Goal: Information Seeking & Learning: Learn about a topic

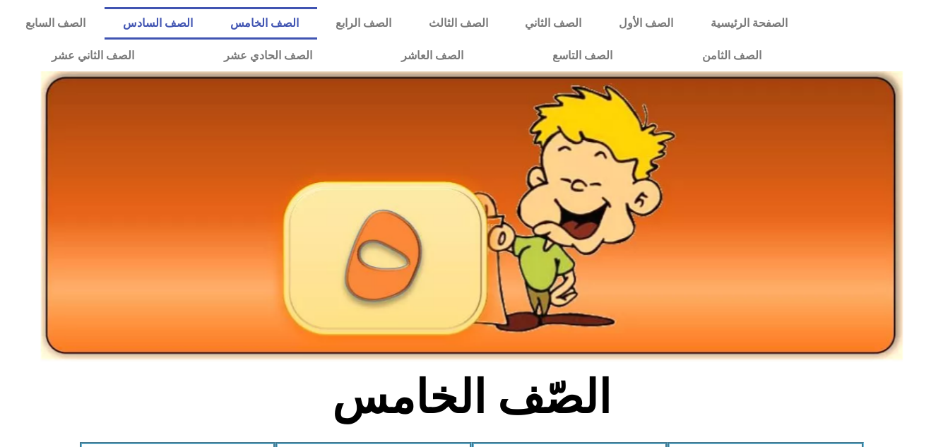
click at [212, 17] on link "الصف السادس" at bounding box center [158, 23] width 107 height 33
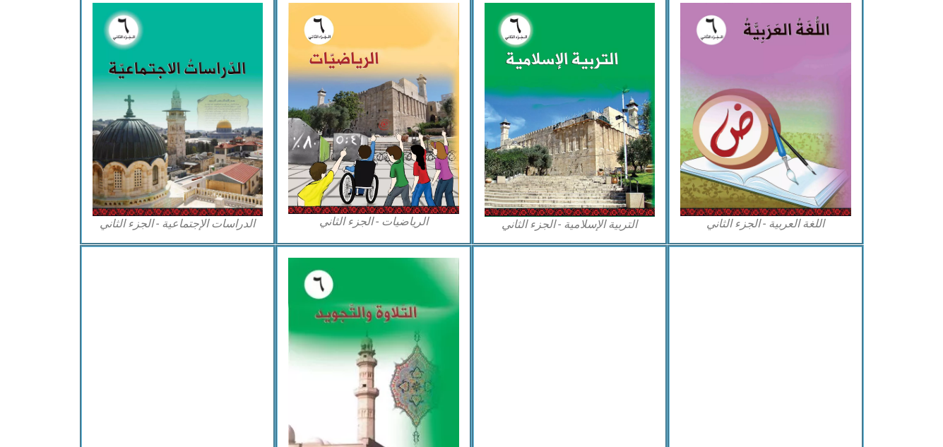
scroll to position [813, 0]
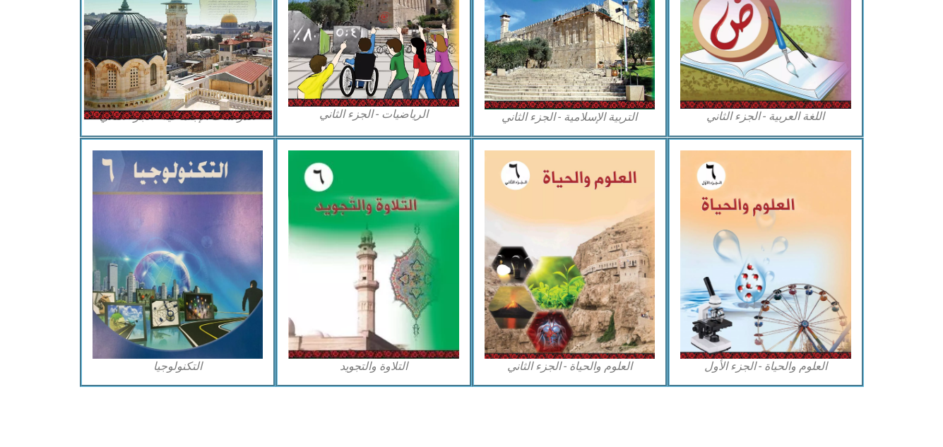
click at [193, 101] on img at bounding box center [177, 2] width 188 height 235
click at [193, 73] on img at bounding box center [177, 2] width 188 height 235
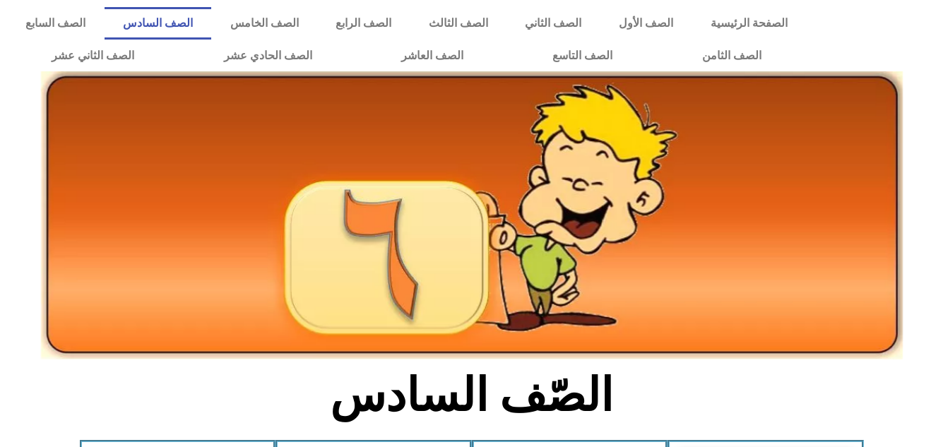
scroll to position [813, 0]
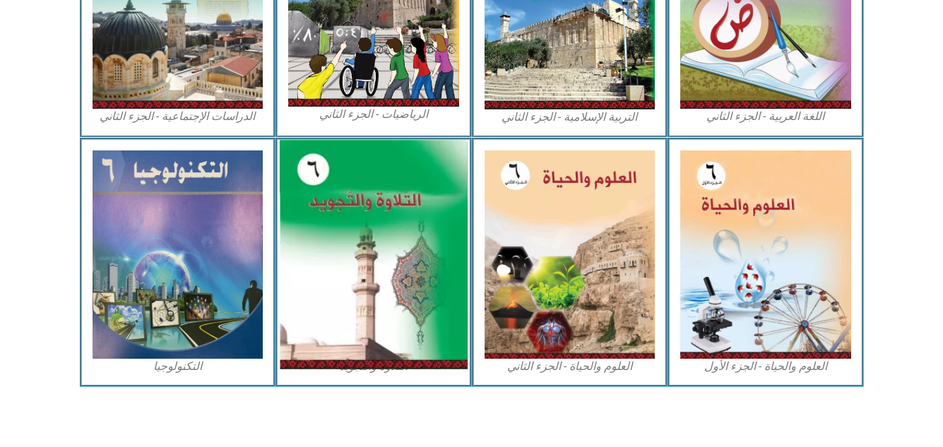
click at [369, 235] on img at bounding box center [374, 254] width 188 height 229
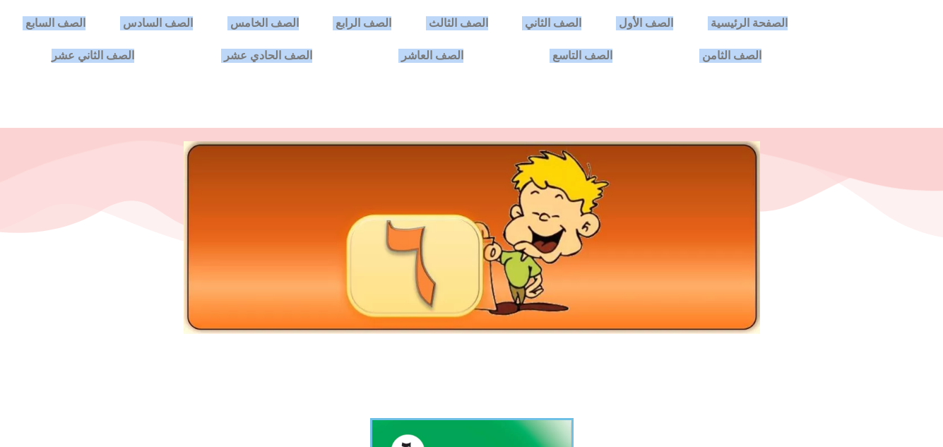
drag, startPoint x: 938, startPoint y: 67, endPoint x: 950, endPoint y: 95, distance: 30.1
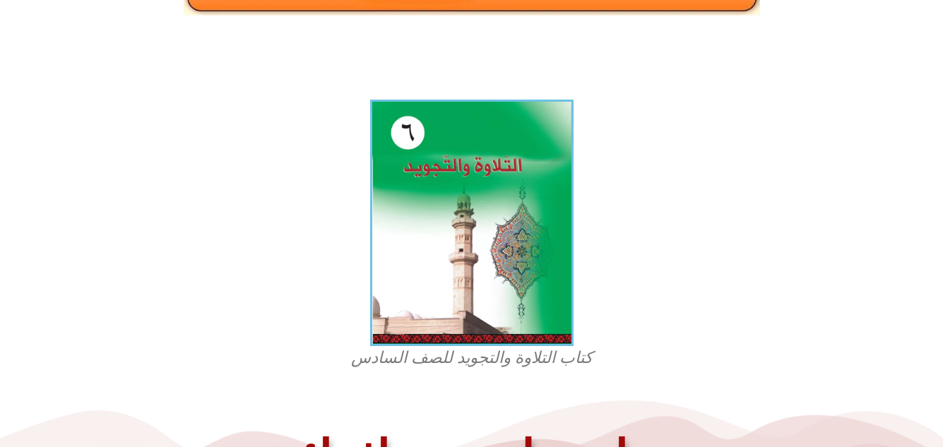
scroll to position [341, 0]
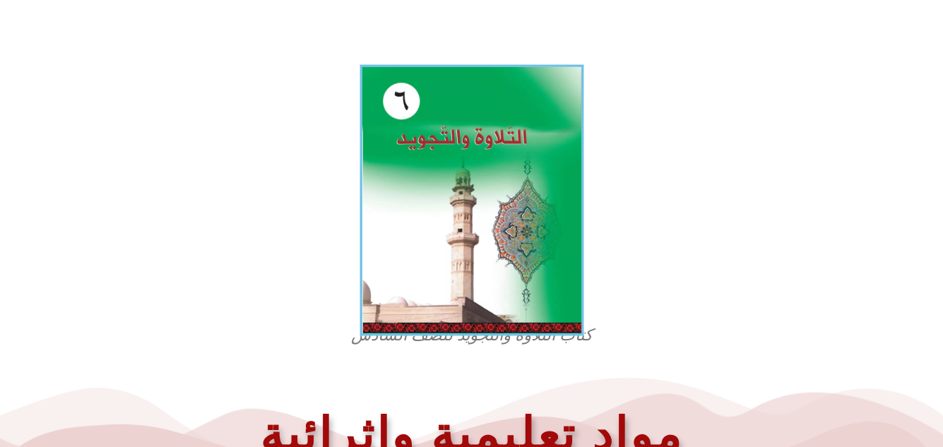
click at [451, 195] on img at bounding box center [472, 200] width 224 height 271
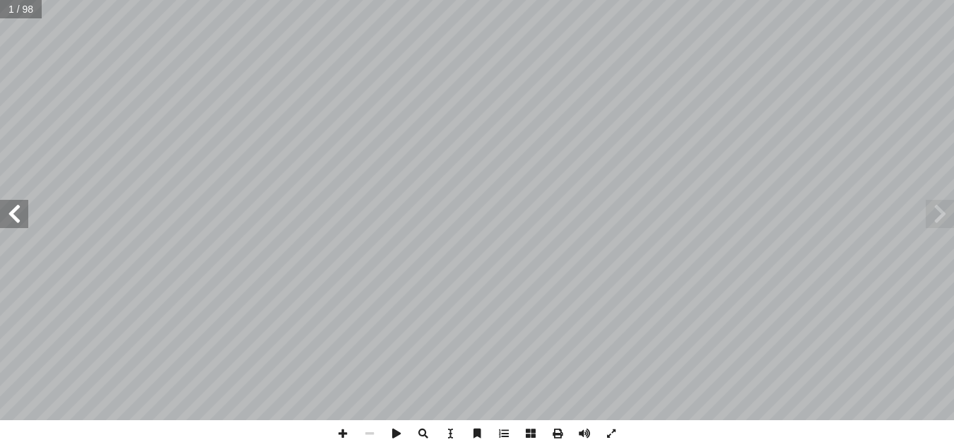
click at [16, 213] on span at bounding box center [14, 214] width 28 height 28
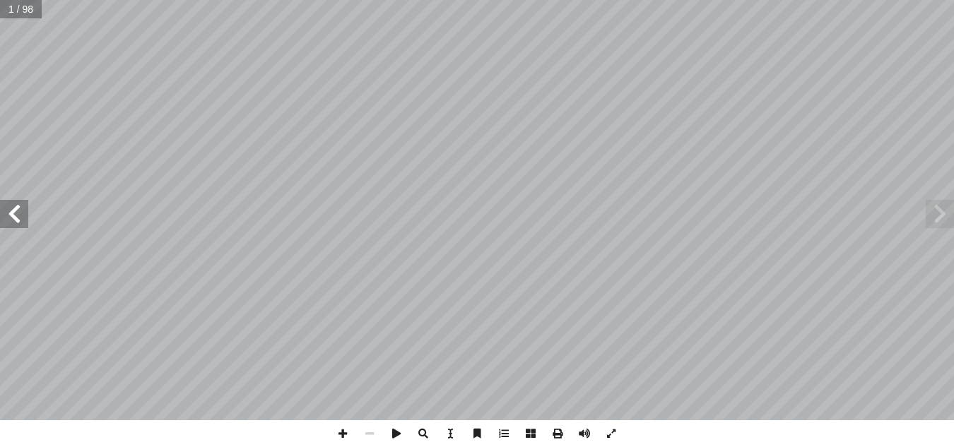
click at [16, 213] on span at bounding box center [14, 214] width 28 height 28
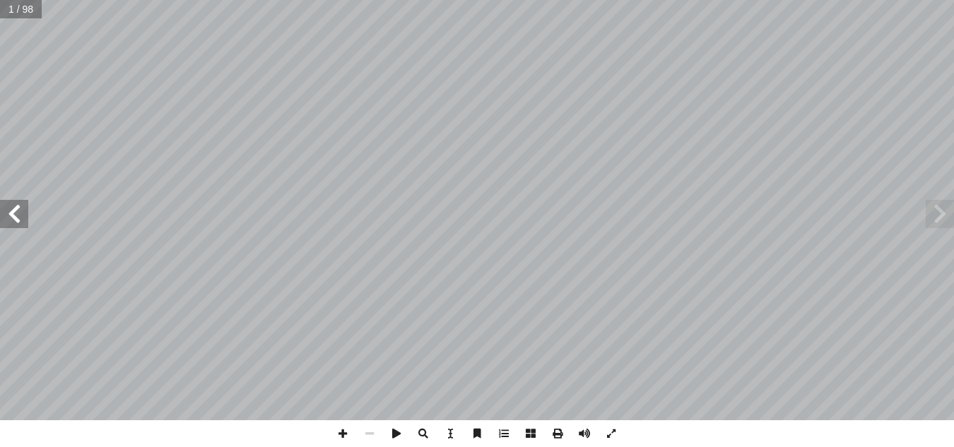
click at [16, 213] on span at bounding box center [14, 214] width 28 height 28
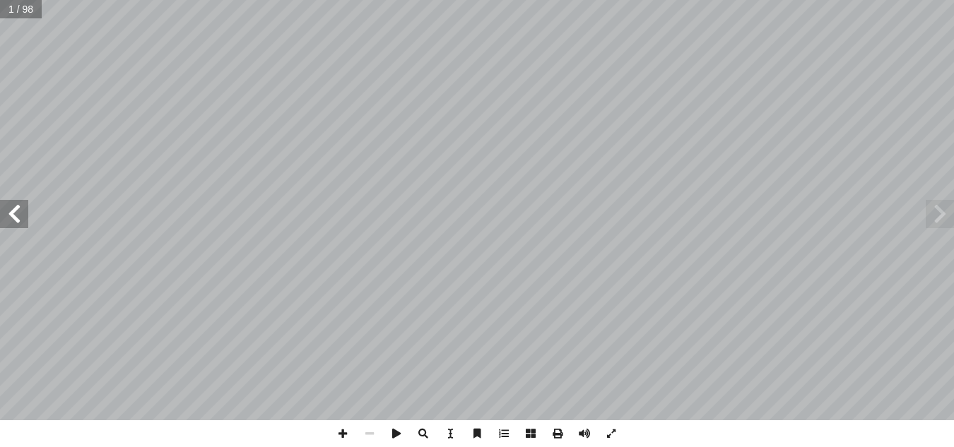
click at [16, 213] on span at bounding box center [14, 214] width 28 height 28
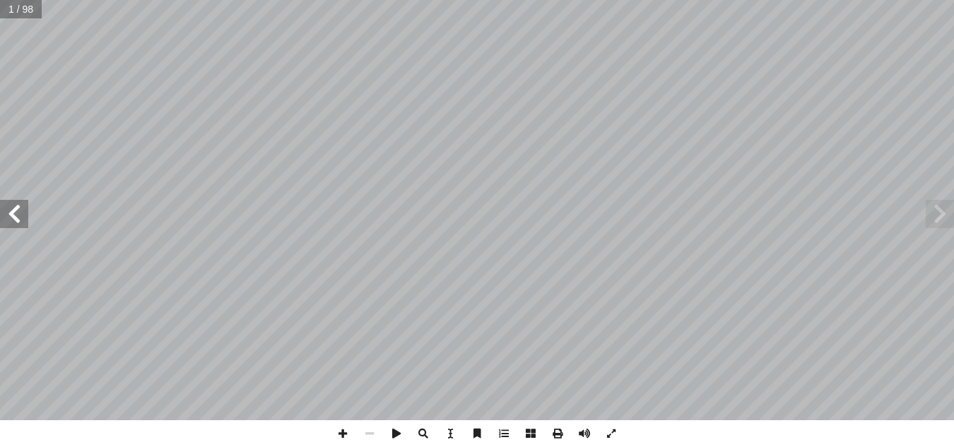
click at [16, 213] on span at bounding box center [14, 214] width 28 height 28
click at [18, 209] on span at bounding box center [14, 214] width 28 height 28
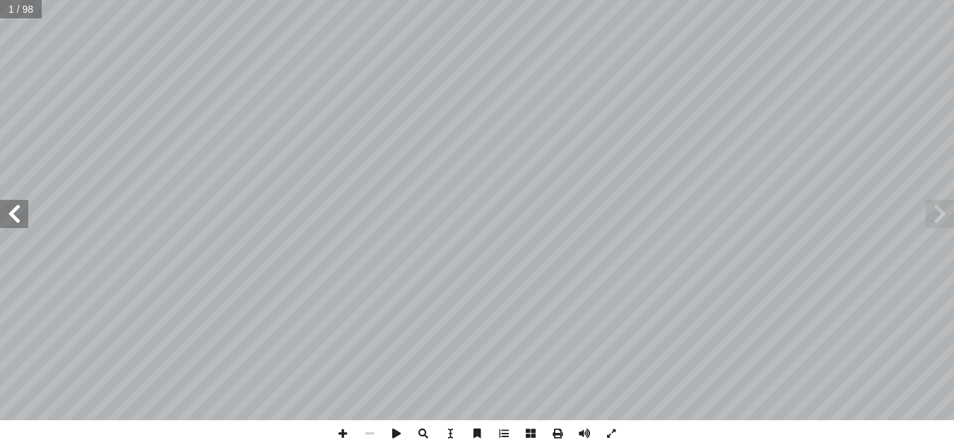
click at [18, 209] on span at bounding box center [14, 214] width 28 height 28
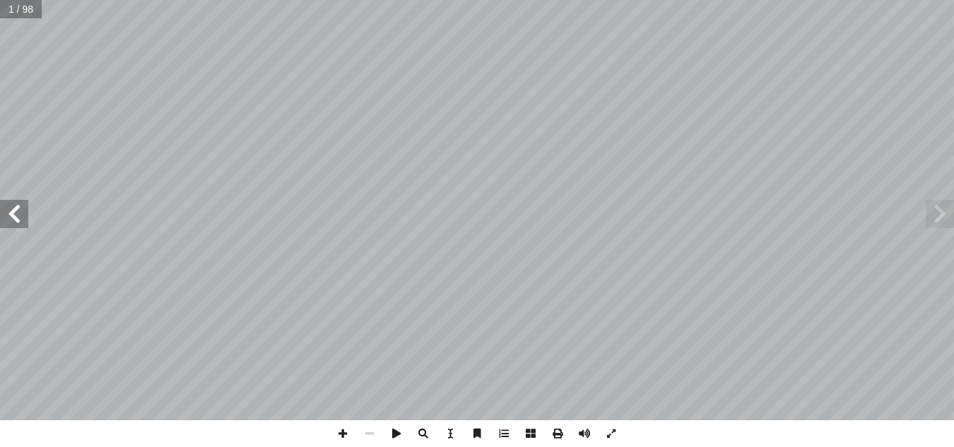
click at [18, 209] on span at bounding box center [14, 214] width 28 height 28
click at [17, 210] on span at bounding box center [14, 214] width 28 height 28
click at [16, 212] on span at bounding box center [14, 214] width 28 height 28
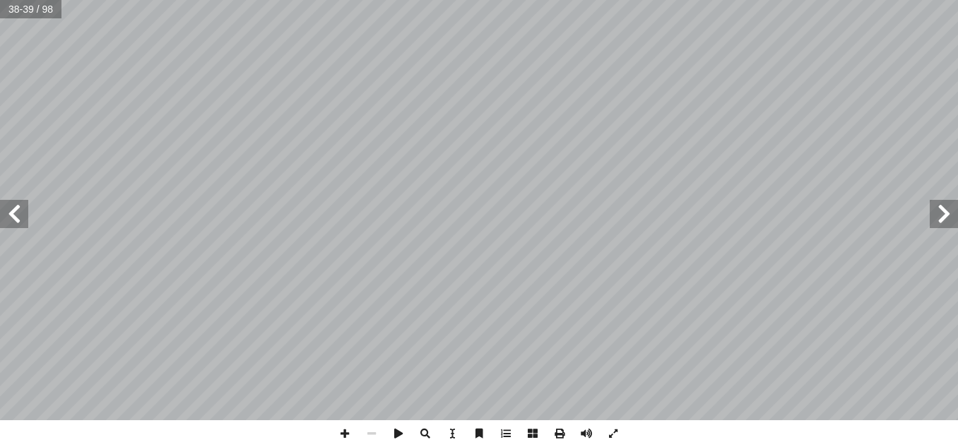
click at [16, 212] on span at bounding box center [14, 214] width 28 height 28
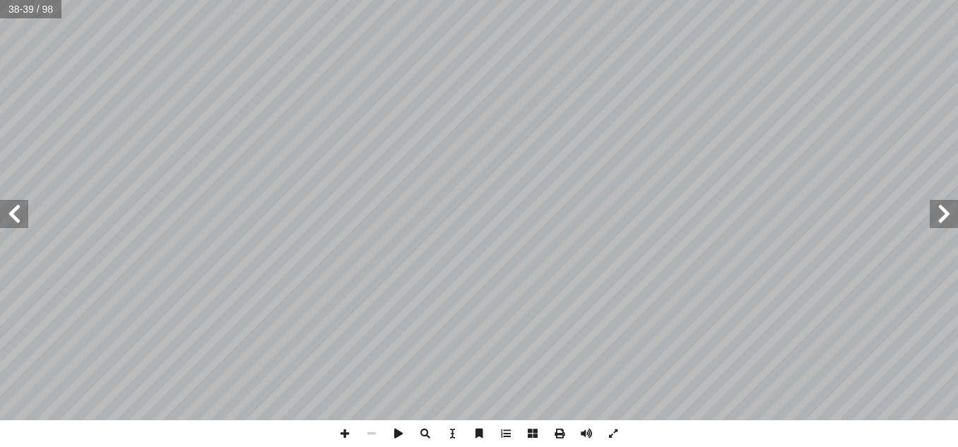
click at [16, 212] on span at bounding box center [14, 214] width 28 height 28
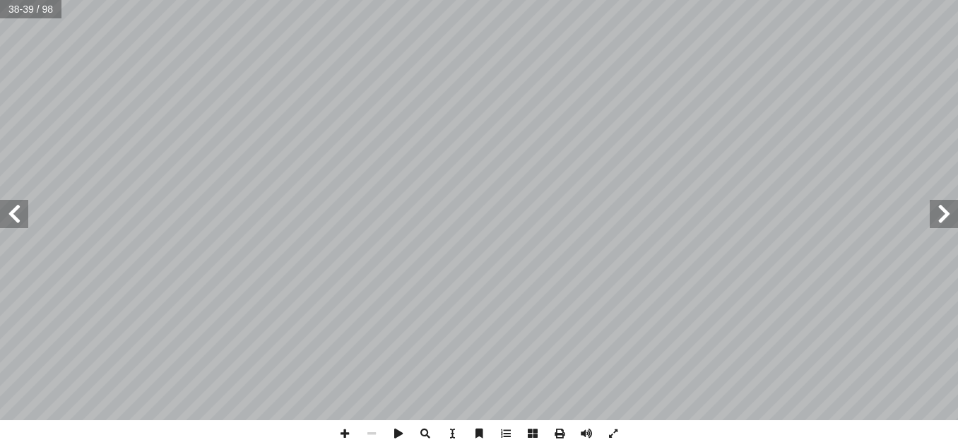
click at [16, 212] on span at bounding box center [14, 214] width 28 height 28
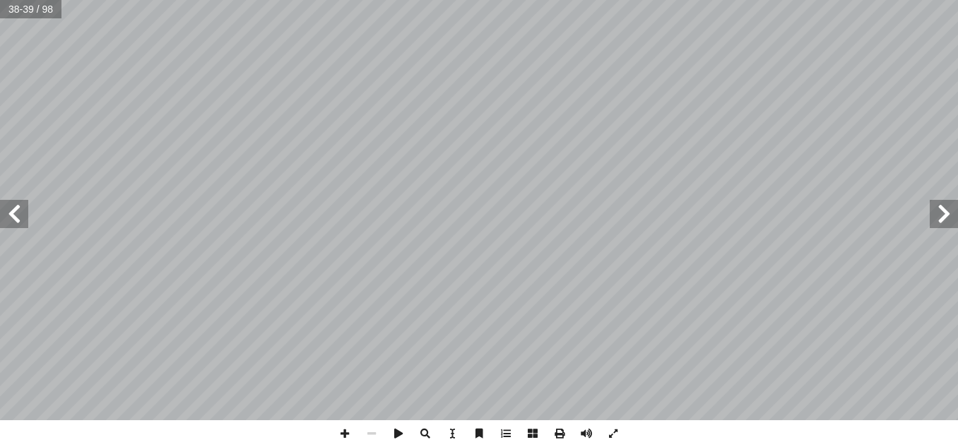
click at [16, 212] on span at bounding box center [14, 214] width 28 height 28
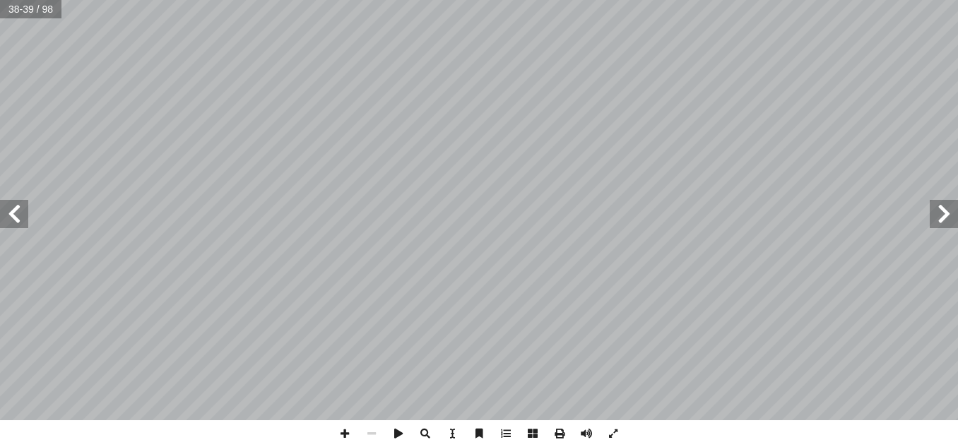
click at [16, 212] on span at bounding box center [14, 214] width 28 height 28
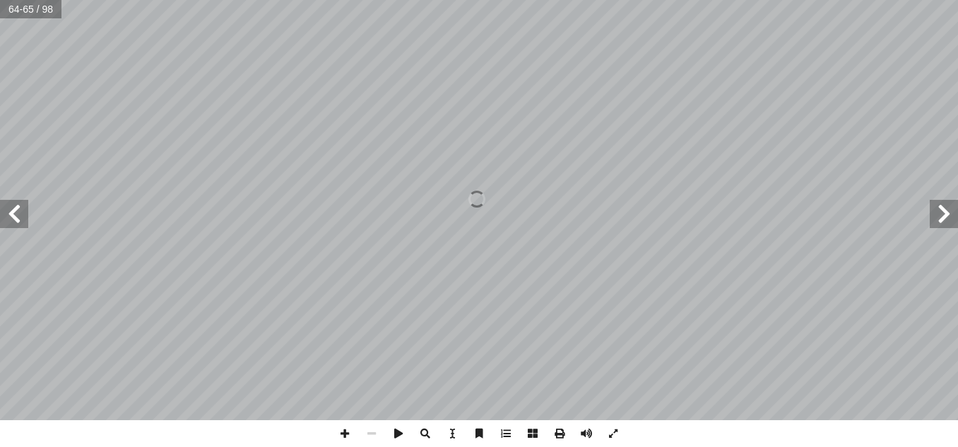
click at [16, 212] on span at bounding box center [14, 214] width 28 height 28
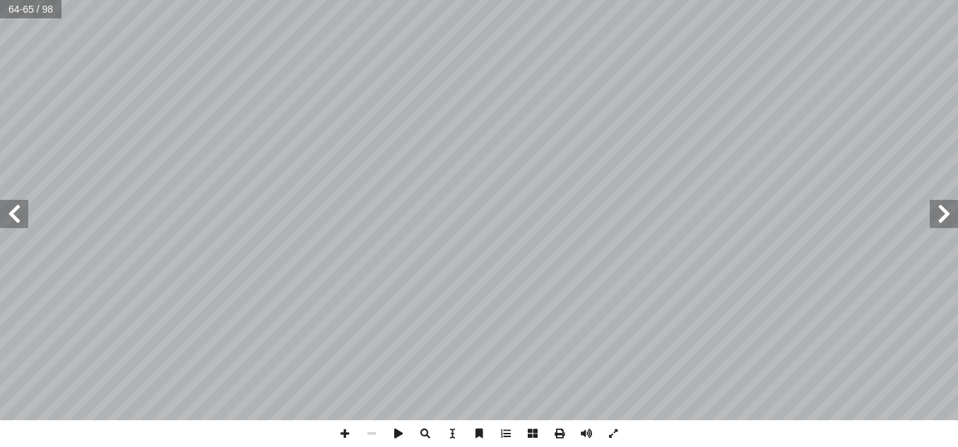
click at [16, 212] on span at bounding box center [14, 214] width 28 height 28
click at [493, 413] on div "7 ٠ وسط جاء � ذ إ اكن � ّ لس � لقلقلة � بحرف طق ّ لن � عند تي تكون ّ ل � هي غرى…" at bounding box center [479, 223] width 958 height 447
